Goal: Information Seeking & Learning: Learn about a topic

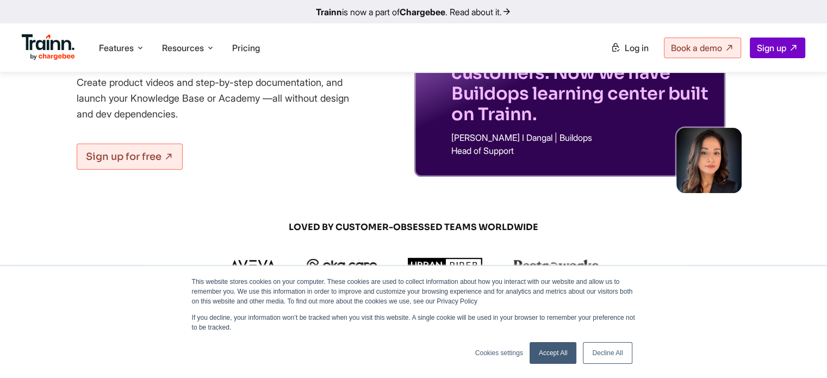
scroll to position [54, 0]
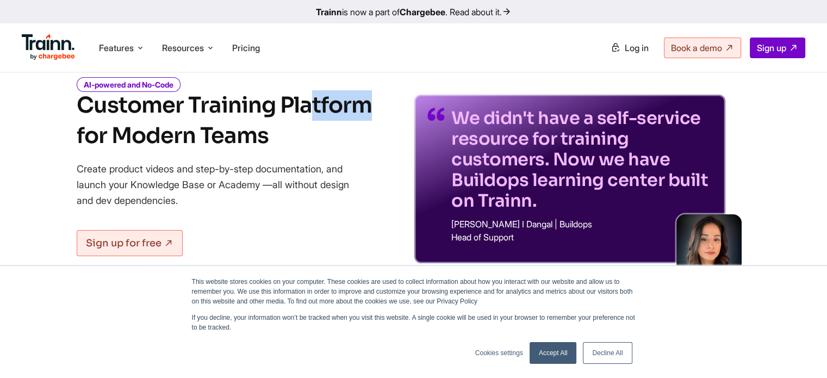
drag, startPoint x: 165, startPoint y: 107, endPoint x: 208, endPoint y: 109, distance: 42.4
click at [208, 109] on h1 "Customer Training Platform for Modern Teams" at bounding box center [224, 120] width 295 height 61
click at [222, 107] on h1 "Customer Training Platform for Modern Teams" at bounding box center [224, 120] width 295 height 61
drag, startPoint x: 221, startPoint y: 107, endPoint x: 245, endPoint y: 107, distance: 24.5
click at [245, 107] on h1 "Customer Training Platform for Modern Teams" at bounding box center [224, 120] width 295 height 61
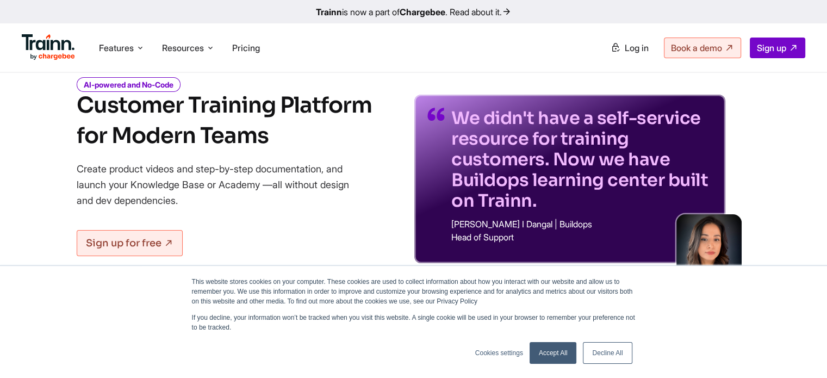
click at [258, 105] on h1 "Customer Training Platform for Modern Teams" at bounding box center [224, 120] width 295 height 61
drag, startPoint x: 140, startPoint y: 132, endPoint x: 219, endPoint y: 132, distance: 78.8
click at [219, 132] on h1 "Customer Training Platform for Modern Teams" at bounding box center [224, 120] width 295 height 61
click at [257, 102] on h1 "Customer Training Platform for Modern Teams" at bounding box center [224, 120] width 295 height 61
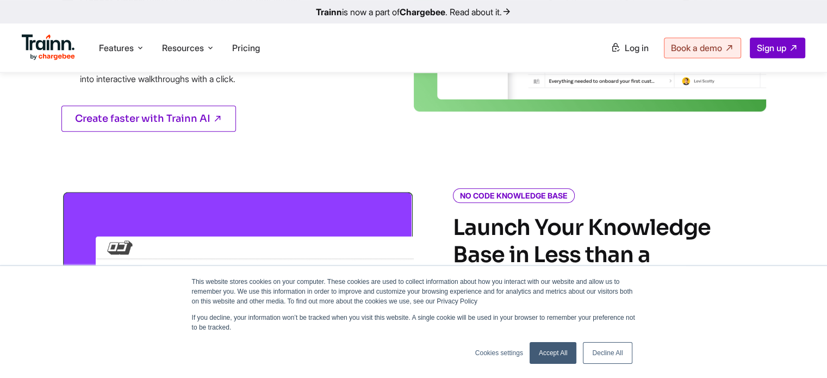
scroll to position [707, 0]
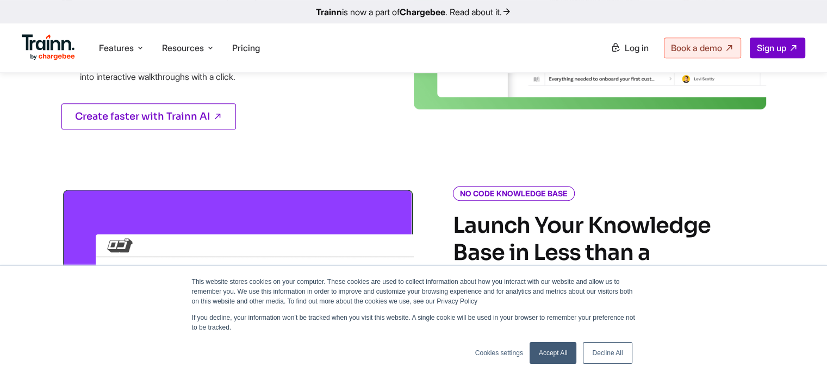
click at [574, 347] on link "Accept All" at bounding box center [552, 353] width 47 height 22
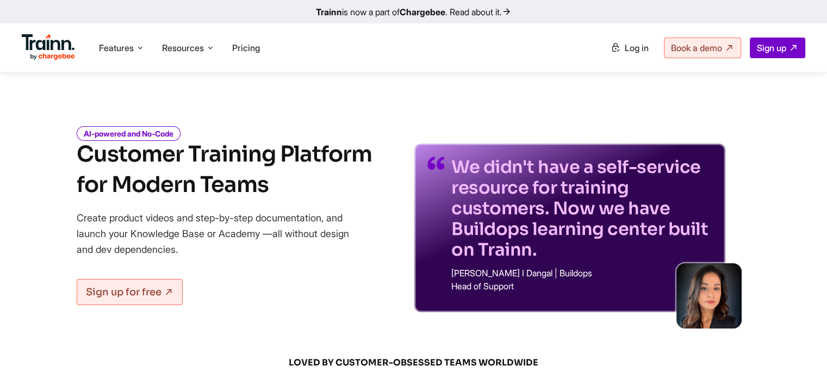
scroll to position [0, 0]
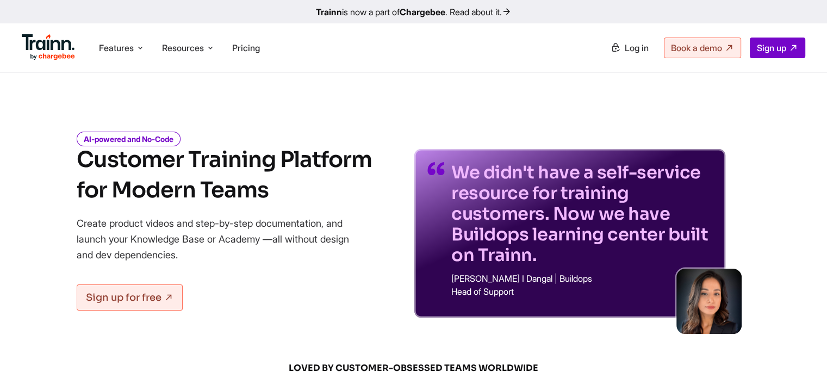
click at [627, 47] on span "Log in" at bounding box center [637, 47] width 24 height 11
drag, startPoint x: 194, startPoint y: 164, endPoint x: 277, endPoint y: 183, distance: 85.3
click at [277, 183] on h1 "Customer Training Platform for Modern Teams" at bounding box center [224, 175] width 295 height 61
click at [291, 192] on h1 "Customer Training Platform for Modern Teams" at bounding box center [224, 175] width 295 height 61
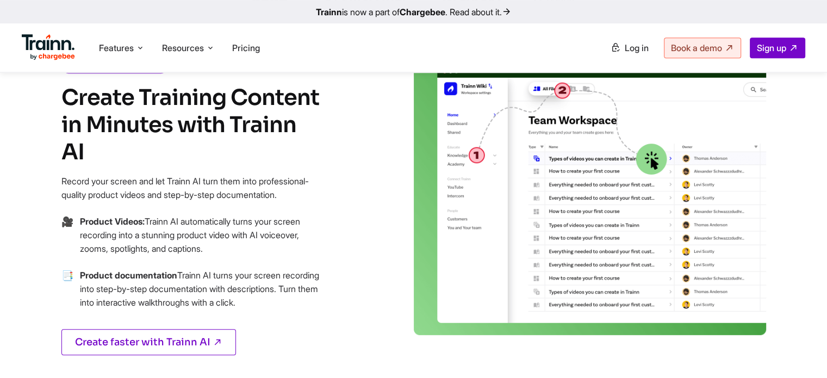
scroll to position [489, 0]
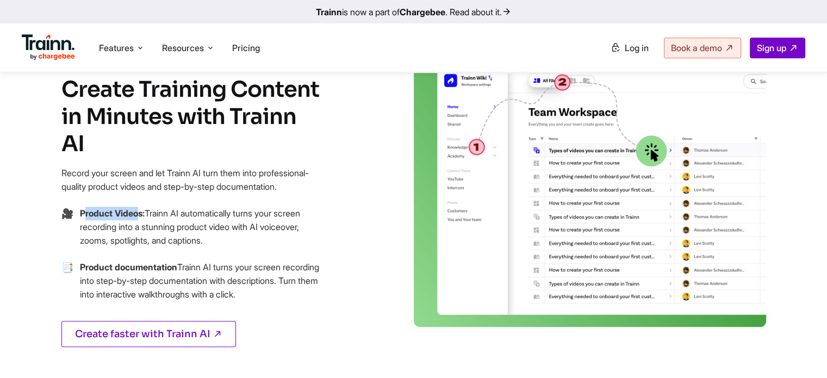
drag, startPoint x: 85, startPoint y: 202, endPoint x: 141, endPoint y: 201, distance: 56.0
click at [141, 208] on b "Product Videos:" at bounding box center [112, 213] width 65 height 11
click at [150, 233] on p "Product Videos: Trainn AI automatically turns your screen recording into a stun…" at bounding box center [201, 227] width 242 height 41
click at [162, 207] on p "Product Videos: Trainn AI automatically turns your screen recording into a stun…" at bounding box center [201, 227] width 242 height 41
drag, startPoint x: 126, startPoint y: 215, endPoint x: 201, endPoint y: 214, distance: 75.0
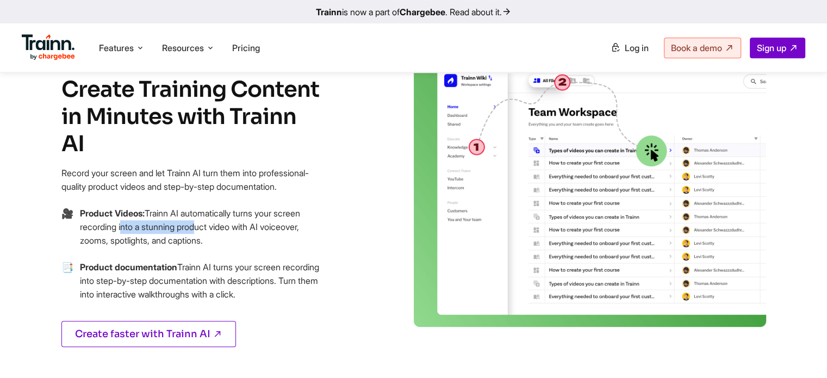
click at [201, 214] on p "Product Videos: Trainn AI automatically turns your screen recording into a stun…" at bounding box center [201, 227] width 242 height 41
click at [218, 216] on p "Product Videos: Trainn AI automatically turns your screen recording into a stun…" at bounding box center [201, 227] width 242 height 41
click at [99, 230] on p "Product Videos: Trainn AI automatically turns your screen recording into a stun…" at bounding box center [201, 227] width 242 height 41
click at [127, 228] on p "Product Videos: Trainn AI automatically turns your screen recording into a stun…" at bounding box center [201, 227] width 242 height 41
click at [165, 226] on p "Product Videos: Trainn AI automatically turns your screen recording into a stun…" at bounding box center [201, 227] width 242 height 41
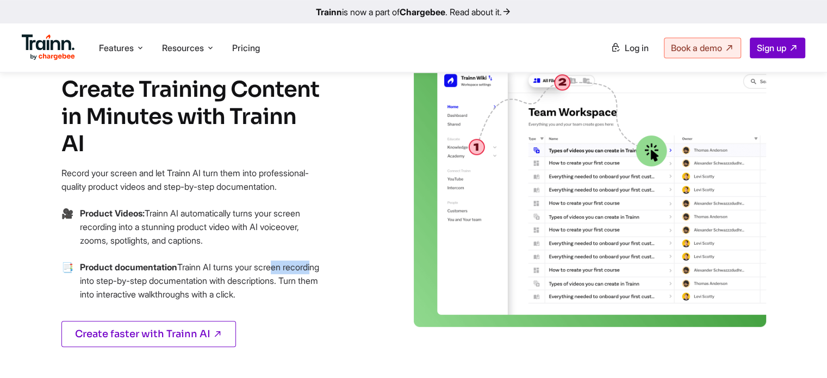
drag, startPoint x: 192, startPoint y: 252, endPoint x: 227, endPoint y: 250, distance: 34.8
click at [227, 260] on p "Product documentation Trainn AI turns your screen recording into step-by-step d…" at bounding box center [201, 280] width 242 height 41
click at [236, 260] on p "Product documentation Trainn AI turns your screen recording into step-by-step d…" at bounding box center [201, 280] width 242 height 41
drag, startPoint x: 90, startPoint y: 268, endPoint x: 141, endPoint y: 267, distance: 51.7
click at [141, 267] on p "Product documentation Trainn AI turns your screen recording into step-by-step d…" at bounding box center [201, 280] width 242 height 41
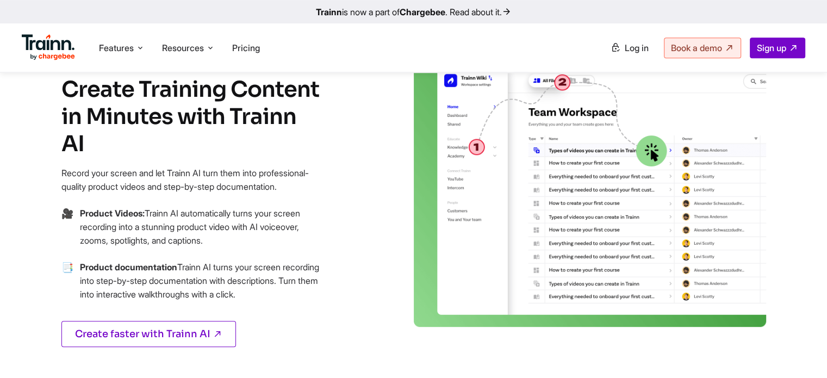
drag, startPoint x: 101, startPoint y: 283, endPoint x: 122, endPoint y: 283, distance: 21.2
click at [120, 283] on p "Product documentation Trainn AI turns your screen recording into step-by-step d…" at bounding box center [201, 280] width 242 height 41
drag, startPoint x: 143, startPoint y: 284, endPoint x: 265, endPoint y: 276, distance: 122.1
click at [265, 276] on p "Product documentation Trainn AI turns your screen recording into step-by-step d…" at bounding box center [201, 280] width 242 height 41
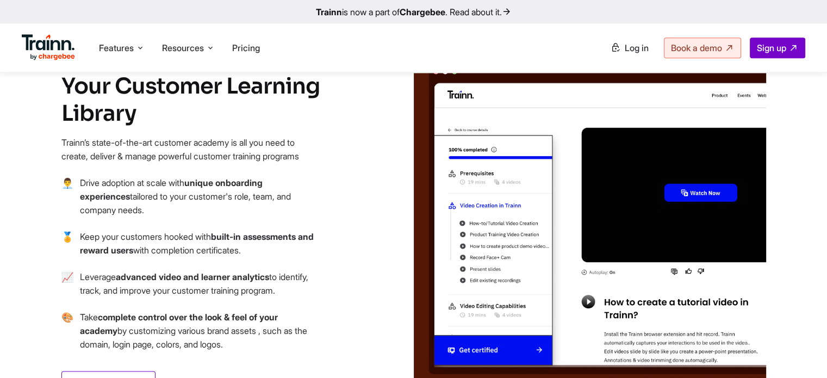
scroll to position [1196, 0]
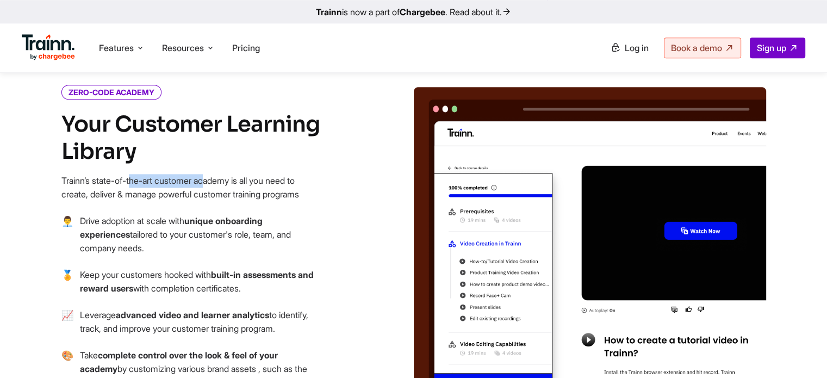
drag, startPoint x: 71, startPoint y: 157, endPoint x: 140, endPoint y: 157, distance: 69.0
click at [140, 174] on p "Trainn’s state-of-the-art customer academy is all you need to create, deliver &…" at bounding box center [191, 187] width 261 height 27
drag, startPoint x: 152, startPoint y: 154, endPoint x: 246, endPoint y: 153, distance: 94.0
click at [246, 174] on p "Trainn’s state-of-the-art customer academy is all you need to create, deliver &…" at bounding box center [191, 187] width 261 height 27
click at [258, 174] on p "Trainn’s state-of-the-art customer academy is all you need to create, deliver &…" at bounding box center [191, 187] width 261 height 27
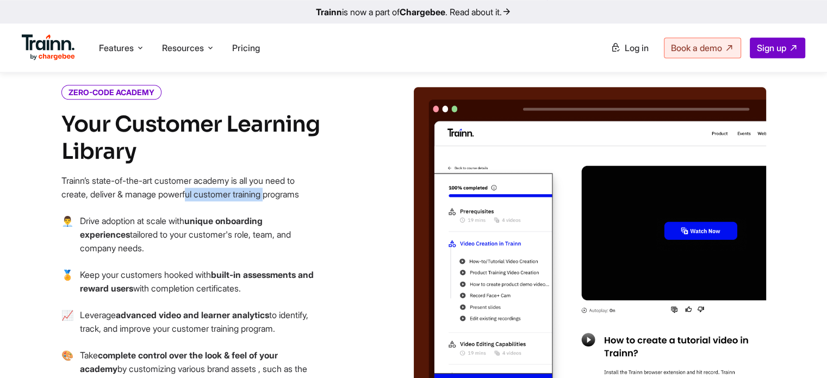
drag, startPoint x: 117, startPoint y: 169, endPoint x: 206, endPoint y: 169, distance: 88.6
click at [206, 174] on p "Trainn’s state-of-the-art customer academy is all you need to create, deliver &…" at bounding box center [191, 187] width 261 height 27
click at [226, 174] on p "Trainn’s state-of-the-art customer academy is all you need to create, deliver &…" at bounding box center [191, 187] width 261 height 27
drag, startPoint x: 110, startPoint y: 196, endPoint x: 126, endPoint y: 195, distance: 15.8
click at [126, 214] on p "Drive adoption at scale with unique onboarding experiences tailored to your cus…" at bounding box center [201, 234] width 242 height 41
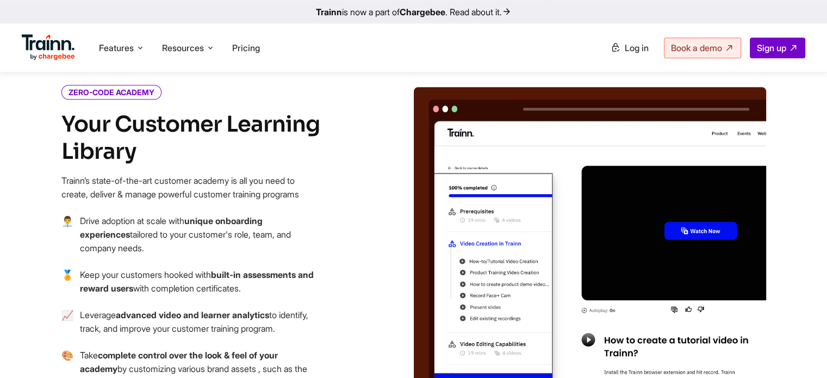
click at [134, 214] on p "Drive adoption at scale with unique onboarding experiences tailored to your cus…" at bounding box center [201, 234] width 242 height 41
click at [145, 214] on p "Drive adoption at scale with unique onboarding experiences tailored to your cus…" at bounding box center [201, 234] width 242 height 41
click at [164, 214] on p "Drive adoption at scale with unique onboarding experiences tailored to your cus…" at bounding box center [201, 234] width 242 height 41
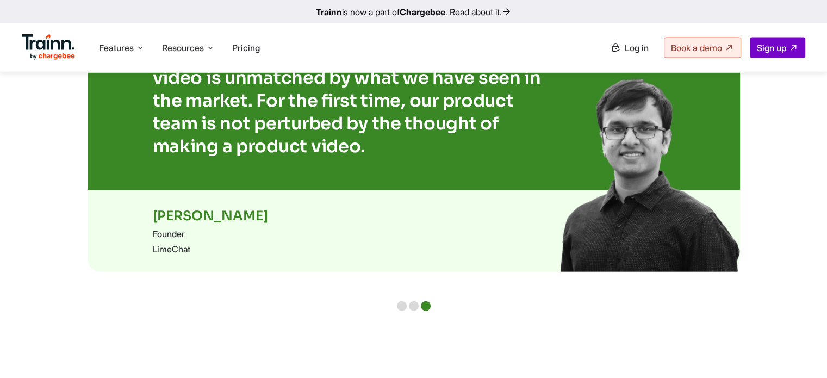
scroll to position [2338, 0]
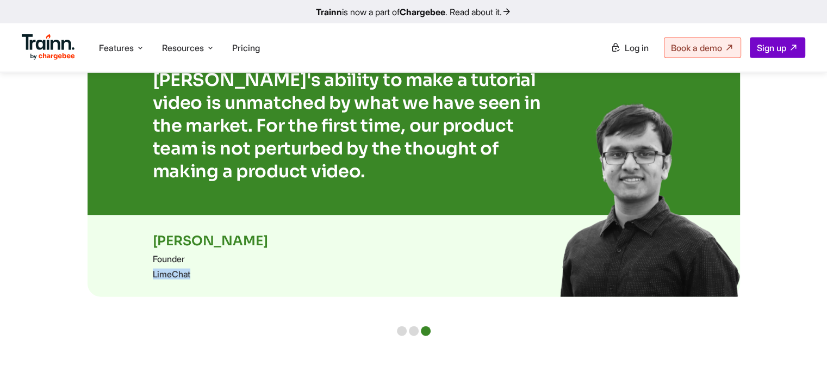
drag, startPoint x: 151, startPoint y: 273, endPoint x: 192, endPoint y: 271, distance: 41.3
click at [192, 271] on div "Nikhil Gupta Founder LimeChat" at bounding box center [414, 256] width 652 height 82
copy p "LimeChat"
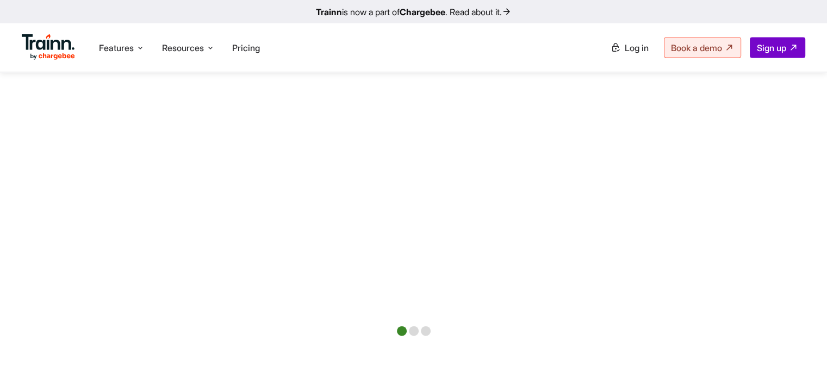
scroll to position [2314, 0]
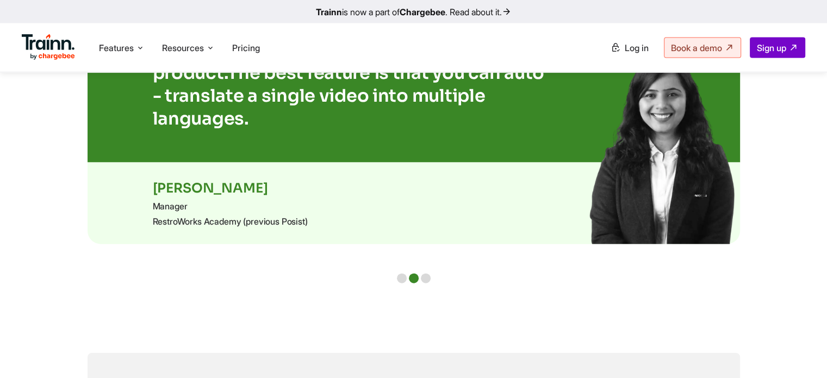
scroll to position [2392, 0]
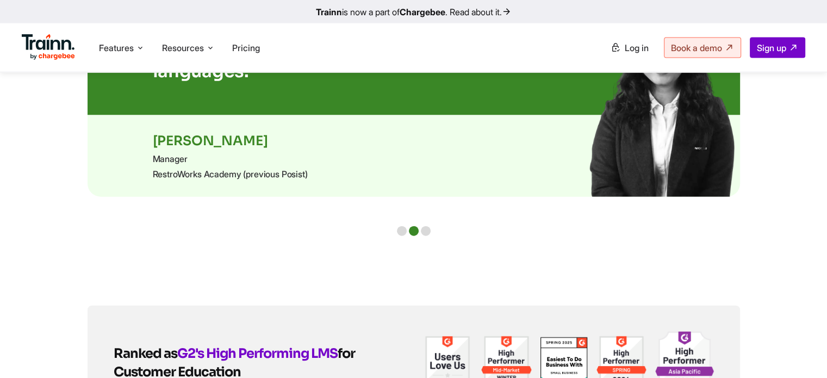
click at [397, 232] on div at bounding box center [402, 231] width 10 height 10
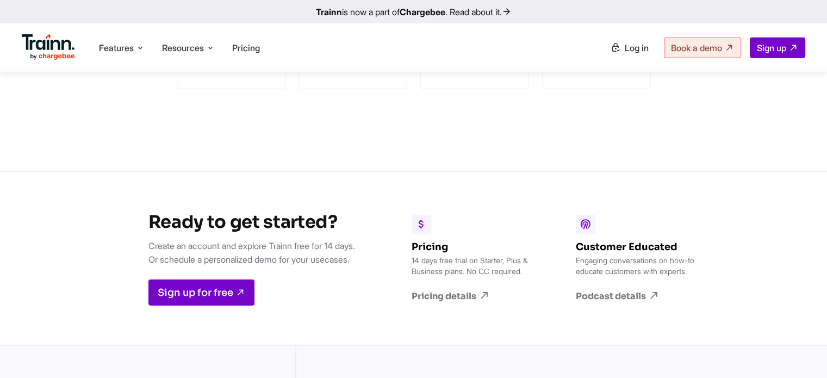
scroll to position [2882, 0]
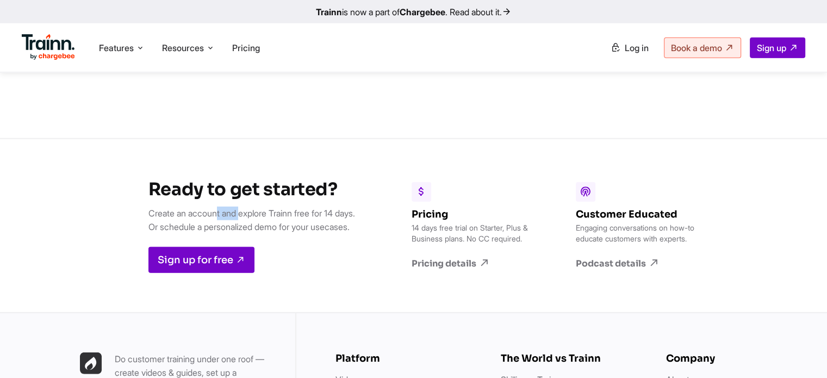
drag, startPoint x: 213, startPoint y: 217, endPoint x: 237, endPoint y: 215, distance: 24.6
click at [237, 215] on p "Create an account and explore Trainn free for 14 days. Or schedule a personaliz…" at bounding box center [251, 220] width 207 height 27
click at [246, 213] on p "Create an account and explore Trainn free for 14 days. Or schedule a personaliz…" at bounding box center [251, 220] width 207 height 27
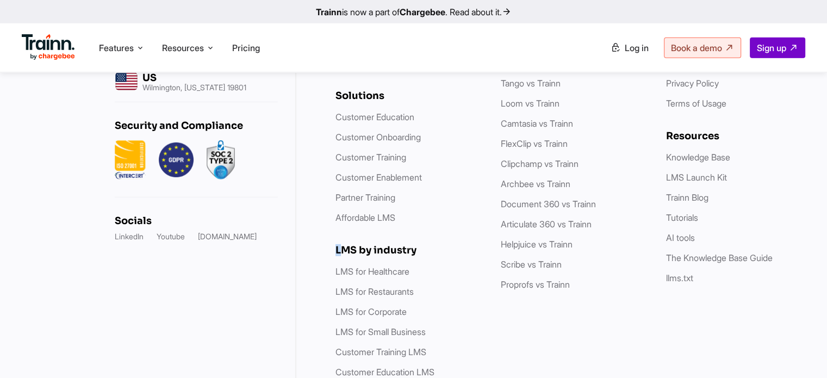
scroll to position [3327, 0]
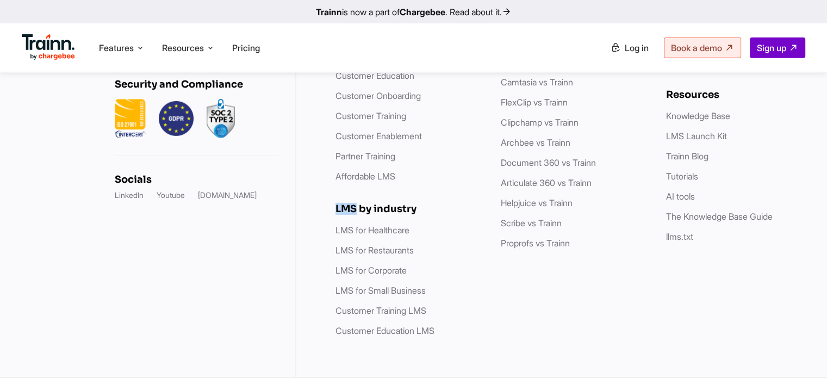
drag, startPoint x: 338, startPoint y: 209, endPoint x: 357, endPoint y: 209, distance: 19.6
click at [357, 209] on h6 "LMS by industry" at bounding box center [407, 209] width 144 height 12
click at [385, 203] on h6 "LMS by industry" at bounding box center [407, 209] width 144 height 12
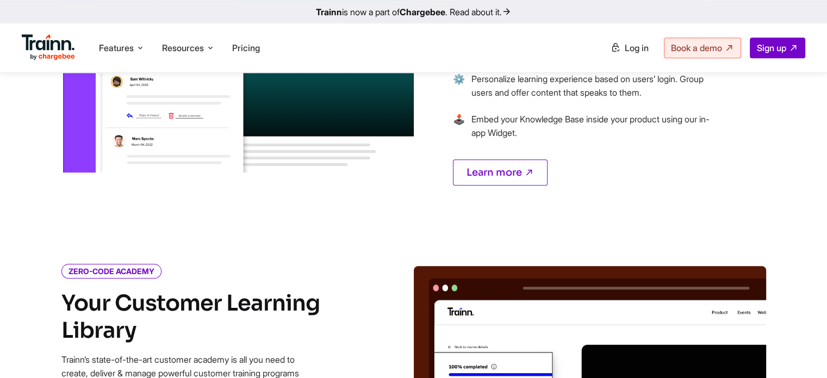
scroll to position [858, 0]
